Goal: Task Accomplishment & Management: Manage account settings

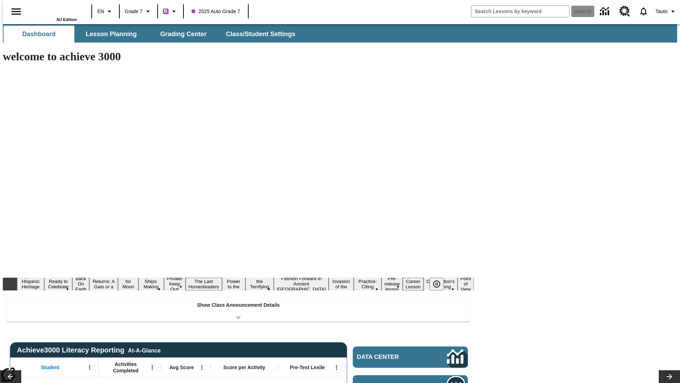
type input "-1"
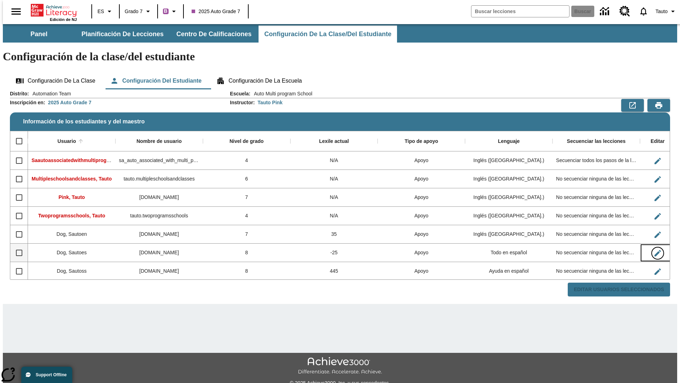
click at [655, 250] on icon "Editar Usuario" at bounding box center [658, 253] width 6 height 6
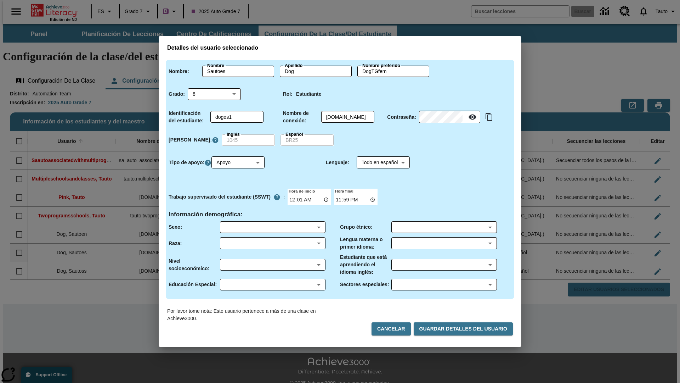
click at [272, 227] on body "Saltar al contenido principal Edición de NJ ES Grado 7 B 2025 Auto Grade 7 Busc…" at bounding box center [340, 211] width 675 height 374
click at [272, 243] on body "Saltar al contenido principal Edición de NJ ES Grado 7 B 2025 Auto Grade 7 Busc…" at bounding box center [340, 211] width 675 height 374
click at [272, 264] on body "Saltar al contenido principal Edición de NJ ES Grado 7 B 2025 Auto Grade 7 Busc…" at bounding box center [340, 211] width 675 height 374
click at [272, 284] on body "Saltar al contenido principal Edición de NJ ES Grado 7 B 2025 Auto Grade 7 Busc…" at bounding box center [340, 211] width 675 height 374
click at [444, 227] on body "Saltar al contenido principal Edición de NJ ES Grado 7 B 2025 Auto Grade 7 Busc…" at bounding box center [340, 211] width 675 height 374
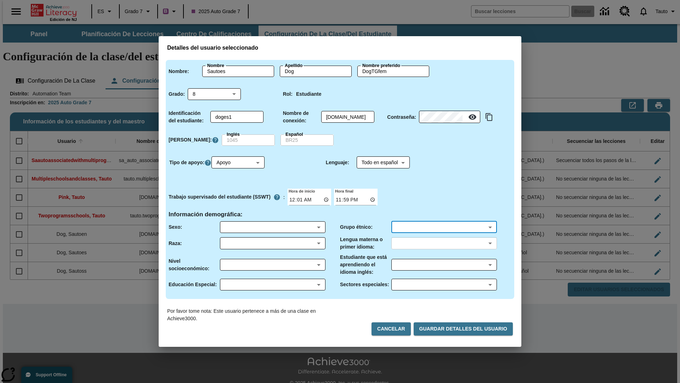
click at [444, 243] on body "Saltar al contenido principal Edición de NJ ES Grado 7 B 2025 Auto Grade 7 Busc…" at bounding box center [340, 211] width 675 height 374
click at [444, 264] on body "Saltar al contenido principal Edición de NJ ES Grado 7 B 2025 Auto Grade 7 Busc…" at bounding box center [340, 211] width 675 height 374
click at [444, 284] on body "Saltar al contenido principal Edición de NJ ES Grado 7 B 2025 Auto Grade 7 Busc…" at bounding box center [340, 211] width 675 height 374
